Goal: Navigation & Orientation: Find specific page/section

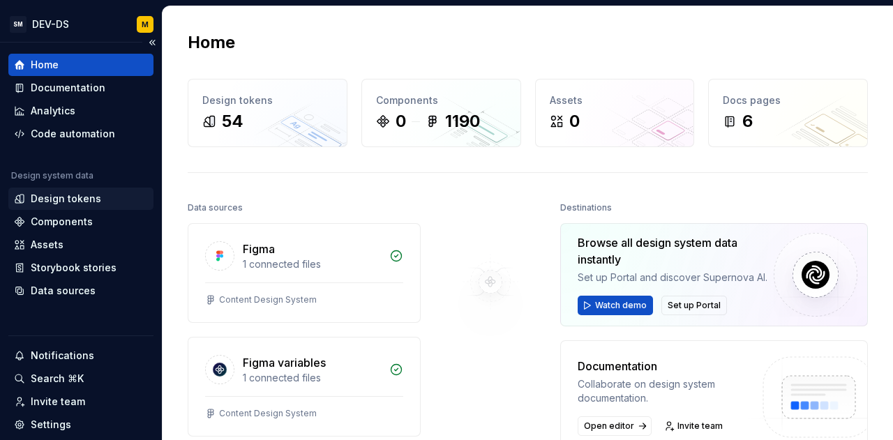
click at [87, 196] on div "Design tokens" at bounding box center [66, 199] width 70 height 14
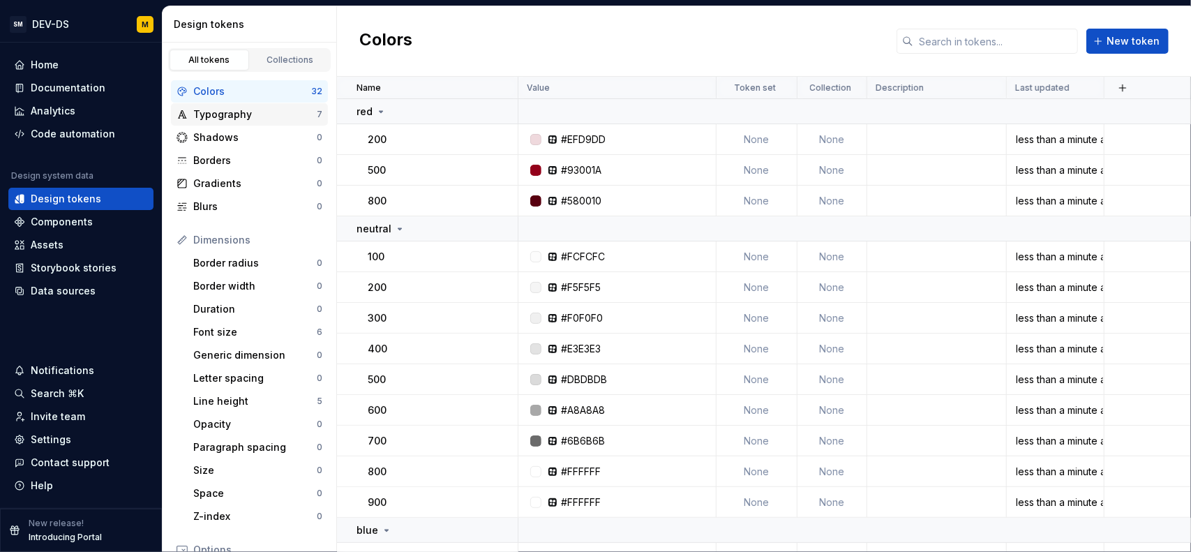
click at [241, 121] on div "Typography 7" at bounding box center [249, 114] width 157 height 22
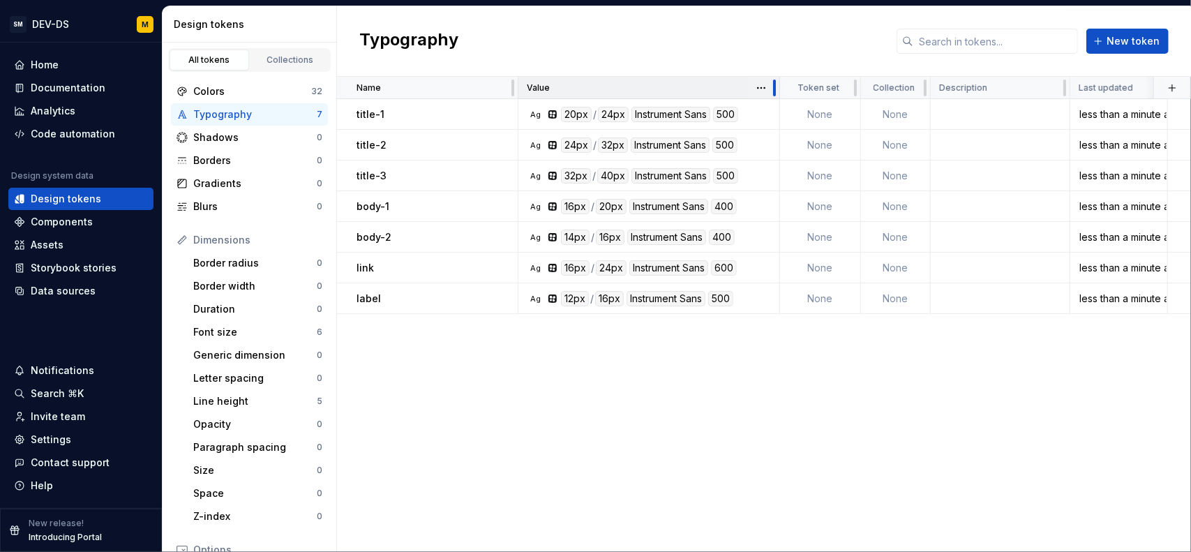
drag, startPoint x: 714, startPoint y: 88, endPoint x: 778, endPoint y: 96, distance: 63.9
click at [778, 96] on div at bounding box center [774, 88] width 11 height 22
click at [94, 68] on div "Home" at bounding box center [81, 65] width 134 height 14
